Goal: Check status: Check status

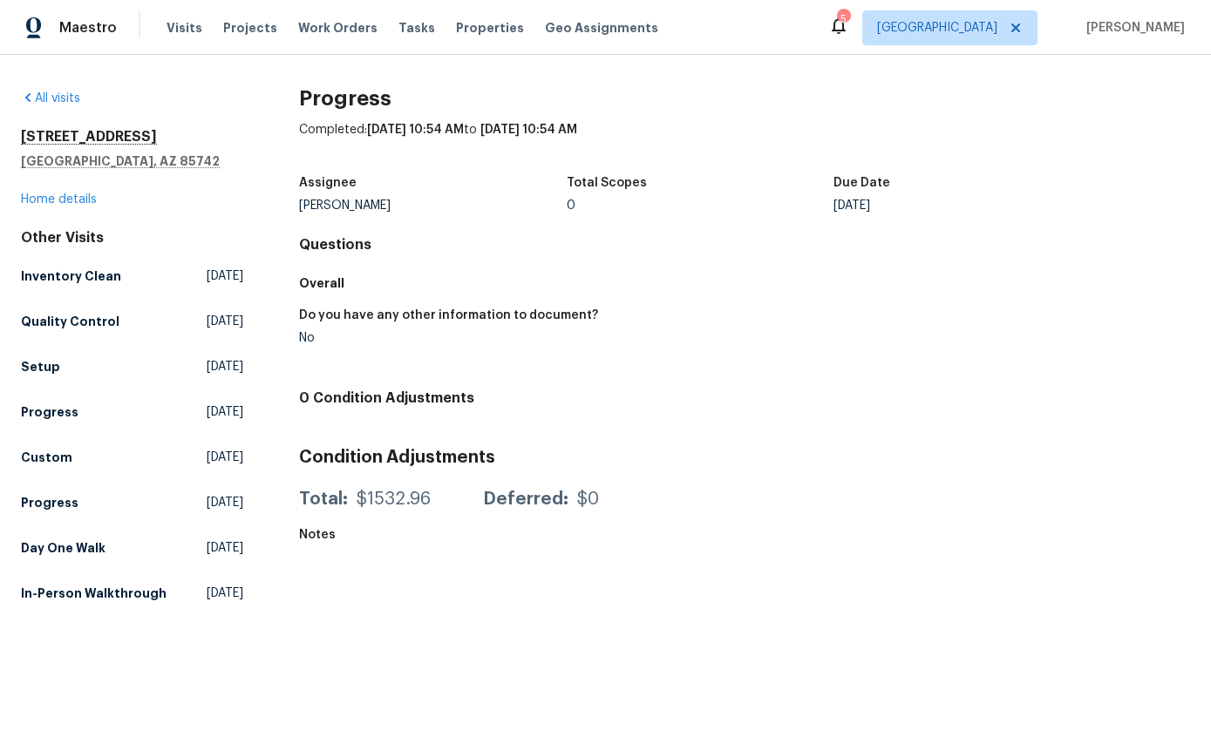
click at [187, 36] on span "Visits" at bounding box center [184, 27] width 36 height 17
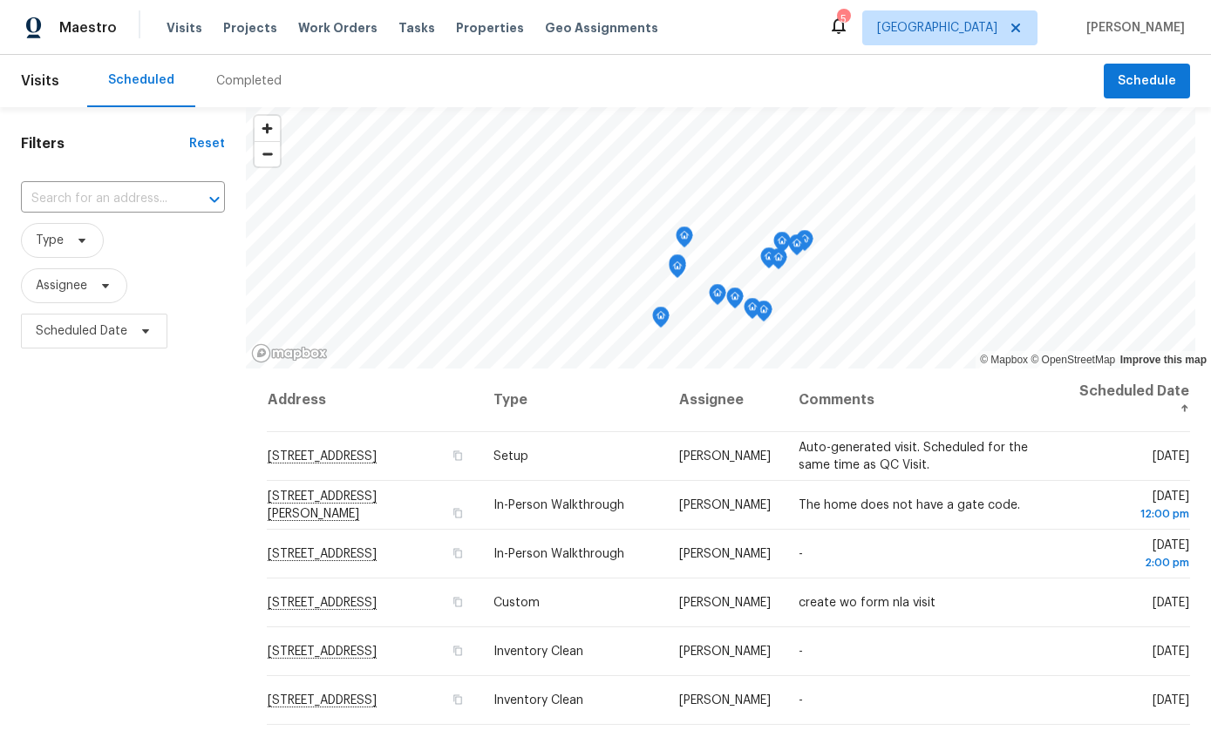
click at [252, 73] on div "Completed" at bounding box center [248, 80] width 65 height 17
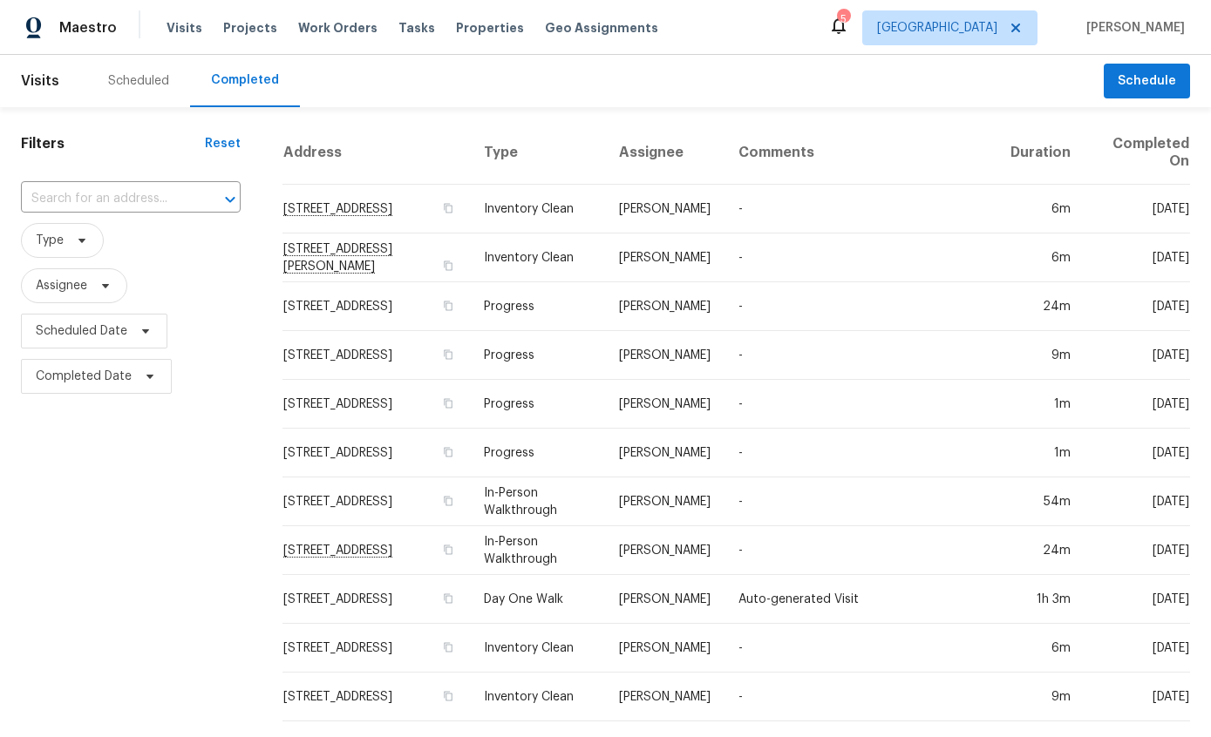
click at [816, 411] on td "-" at bounding box center [860, 404] width 272 height 49
click at [827, 357] on td "-" at bounding box center [860, 355] width 272 height 49
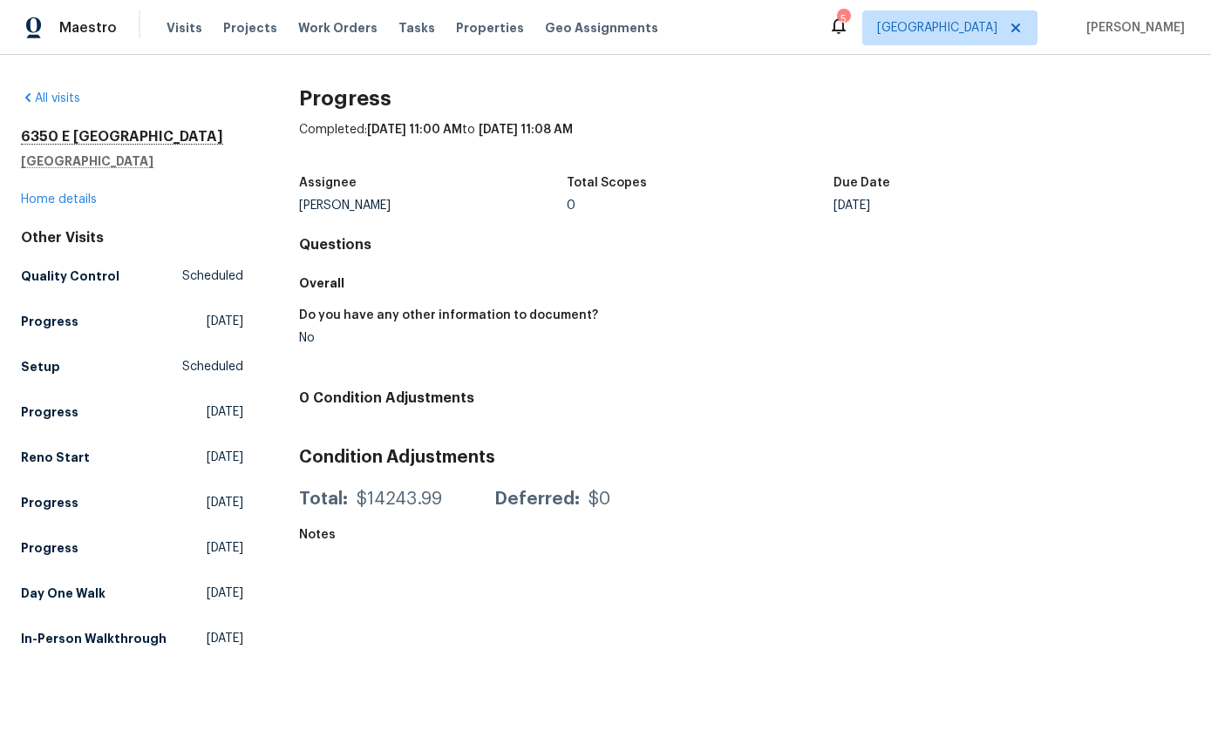
click at [107, 109] on div "All visits 6350 E Calle Orion Tucson, AZ 85710 Home details Other Visits Qualit…" at bounding box center [132, 372] width 222 height 565
